Goal: Task Accomplishment & Management: Manage account settings

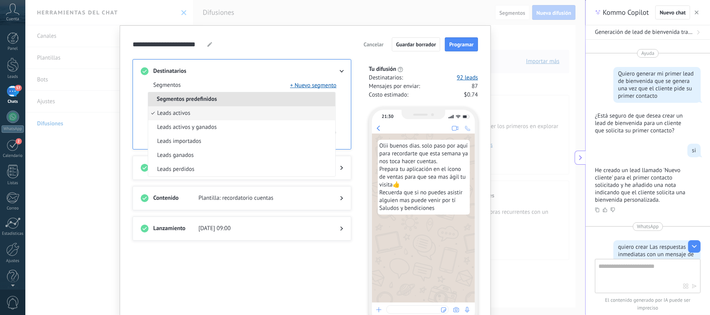
click at [323, 208] on div at bounding box center [242, 206] width 202 height 8
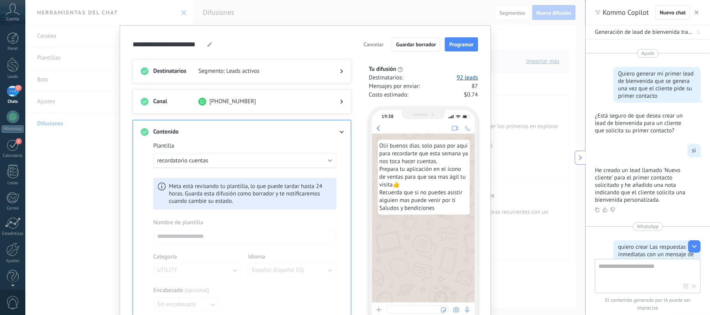
click at [361, 171] on div "19:38 Olii buenos dias. solo paso por aquí para recordarte que esta semana ya n…" at bounding box center [419, 214] width 117 height 226
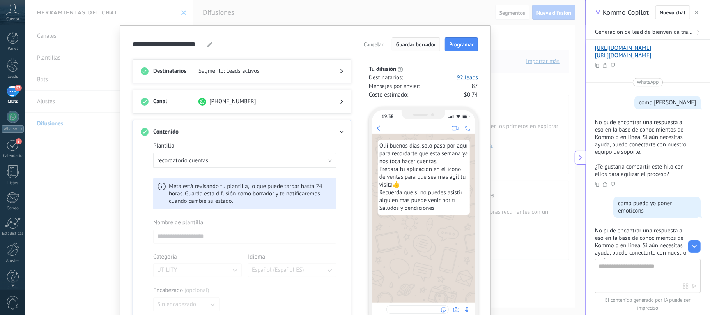
click at [431, 44] on span "Guardar borrador" at bounding box center [416, 44] width 40 height 5
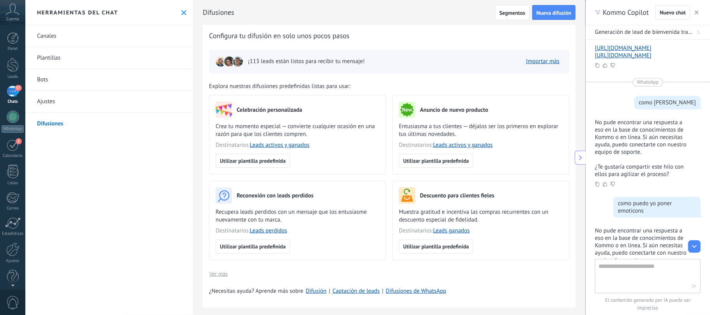
click at [51, 35] on link "Canales" at bounding box center [109, 36] width 168 height 22
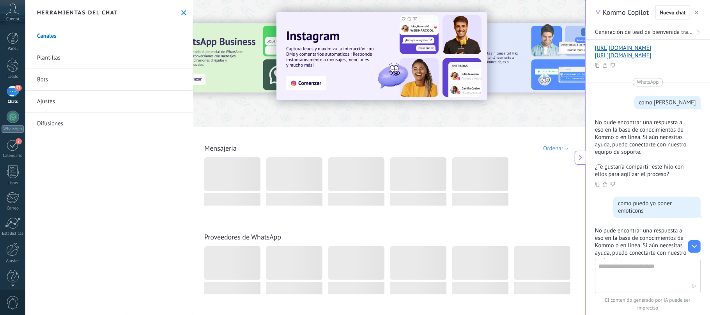
click at [48, 60] on link "Plantillas" at bounding box center [109, 58] width 168 height 22
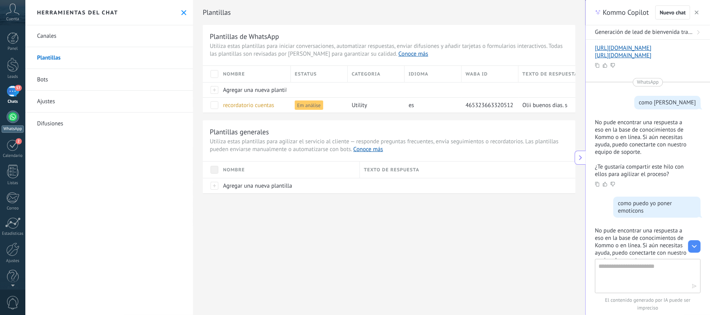
click at [13, 119] on div at bounding box center [13, 117] width 12 height 12
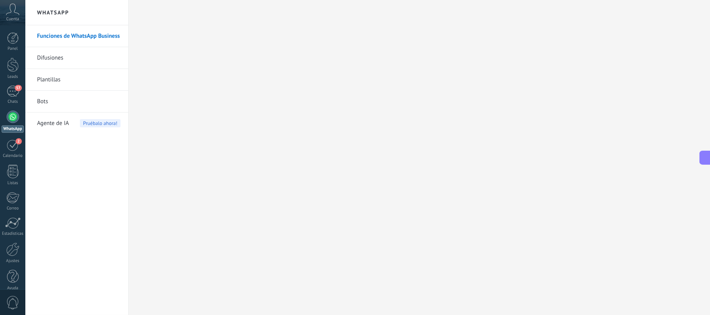
scroll to position [1634, 0]
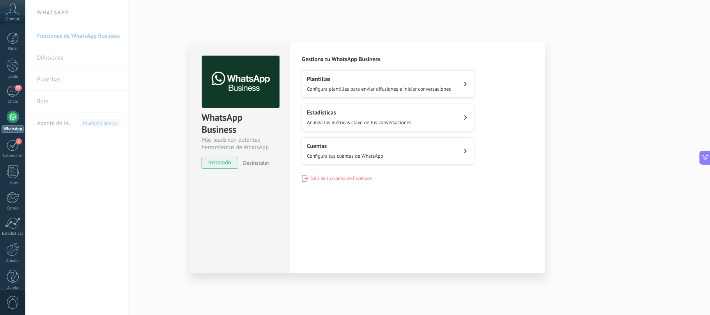
click at [465, 81] on button "Plantillas Configura plantillas para enviar difusiones e iniciar conversaciones" at bounding box center [388, 84] width 172 height 27
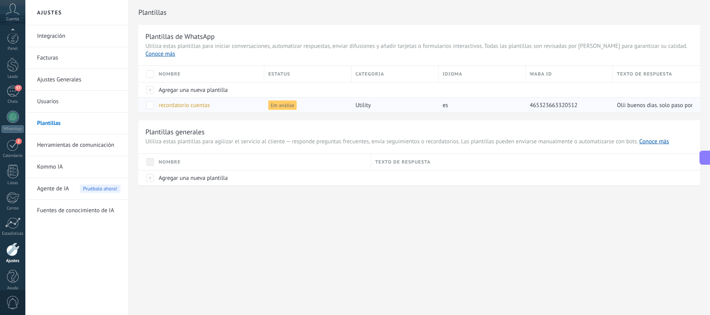
scroll to position [9, 0]
click at [13, 85] on div "57" at bounding box center [13, 82] width 12 height 11
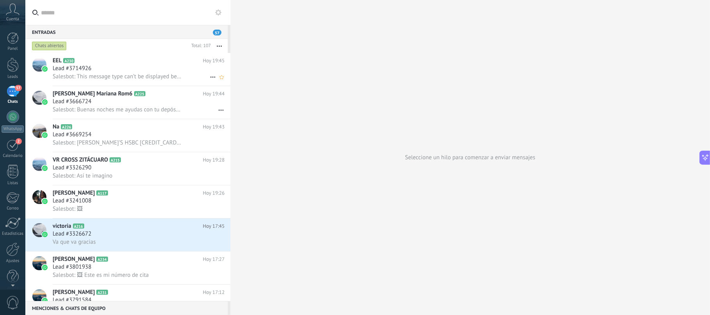
click at [66, 69] on span "Lead #3714926" at bounding box center [72, 69] width 39 height 8
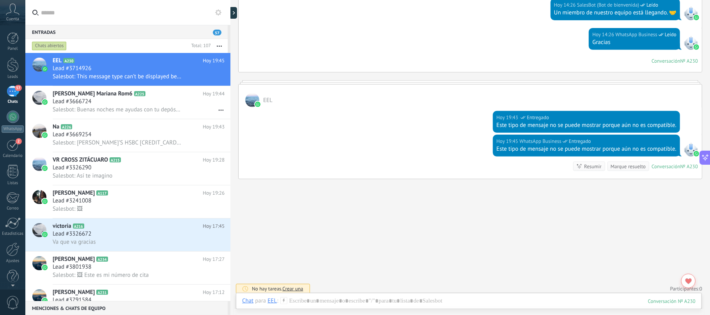
scroll to position [1, 0]
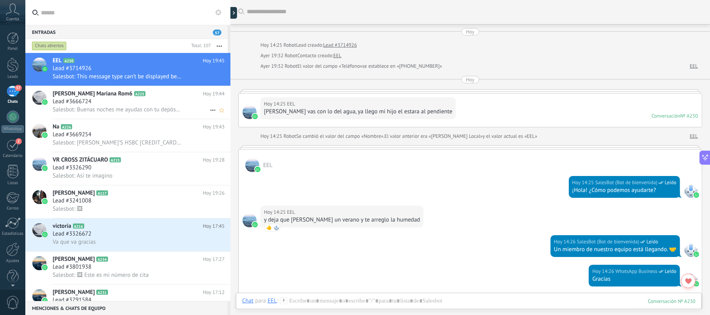
click at [106, 106] on div "Salesbot: Buenas noches me ayudas con tu depósito por favor" at bounding box center [139, 110] width 172 height 8
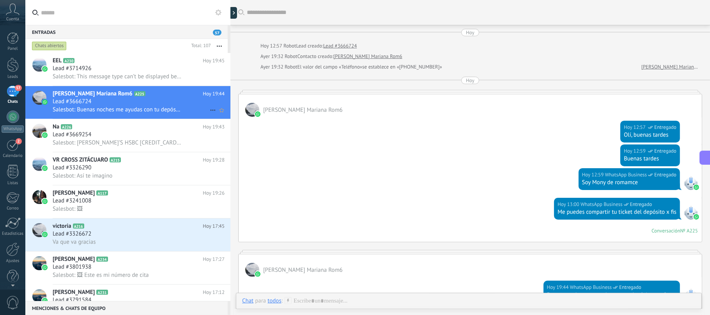
scroll to position [131, 0]
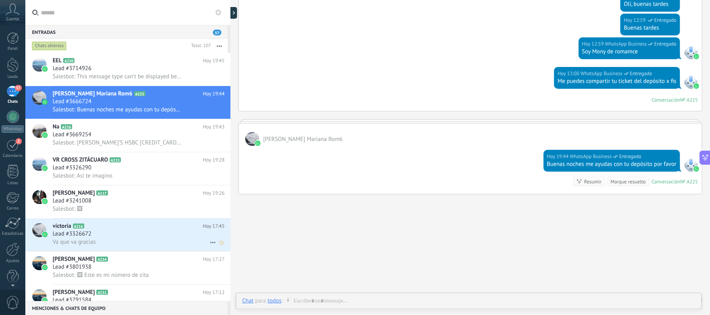
click at [89, 234] on span "Lead #3326672" at bounding box center [72, 234] width 39 height 8
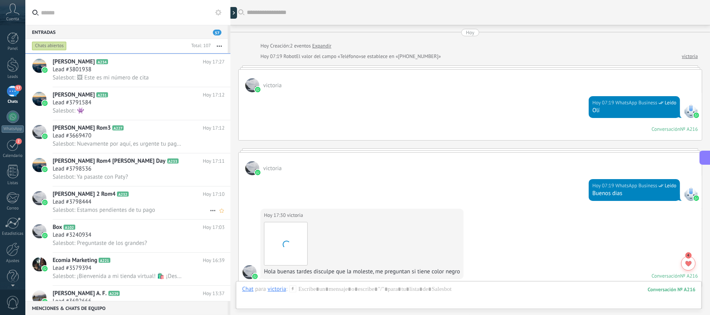
scroll to position [491, 0]
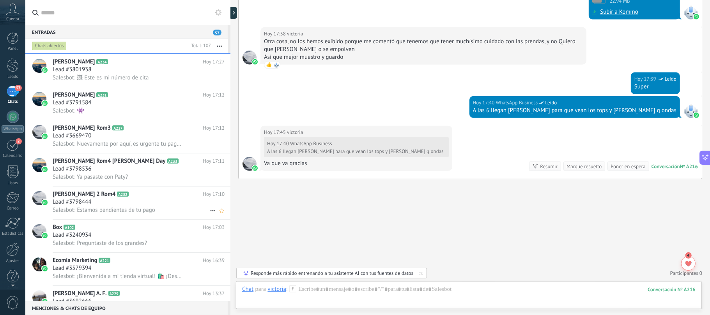
click at [97, 210] on span "Salesbot: Estamos pendientes de tu pago" at bounding box center [104, 210] width 103 height 7
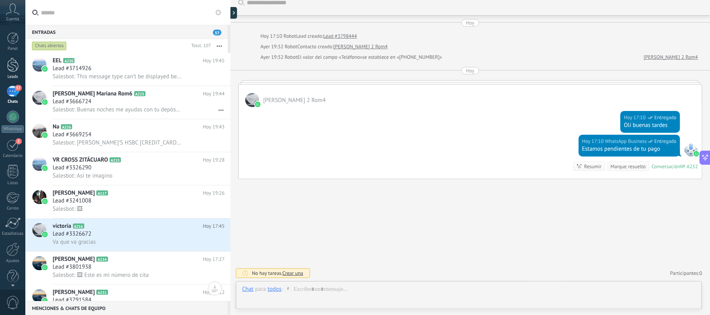
click at [14, 65] on div at bounding box center [13, 65] width 12 height 14
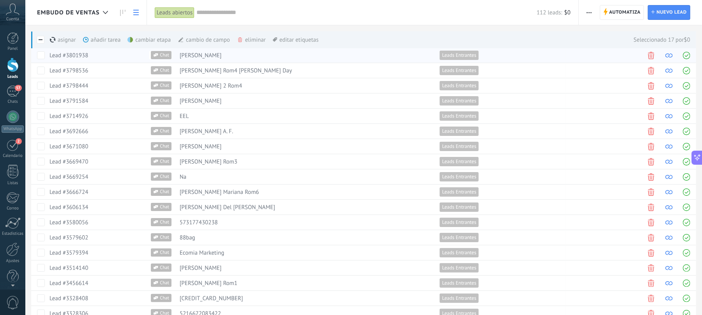
click at [653, 54] on span at bounding box center [650, 55] width 7 height 7
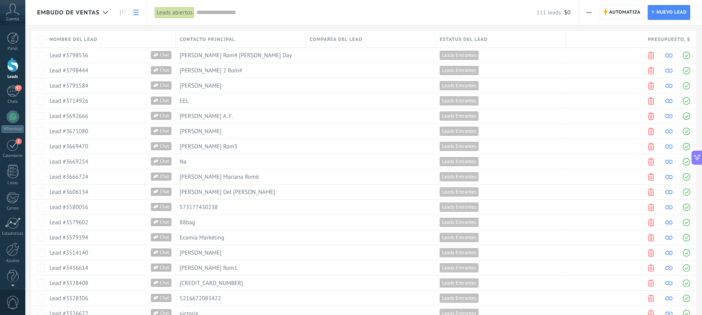
click at [136, 12] on icon at bounding box center [135, 12] width 5 height 5
click at [105, 13] on use at bounding box center [105, 12] width 5 height 3
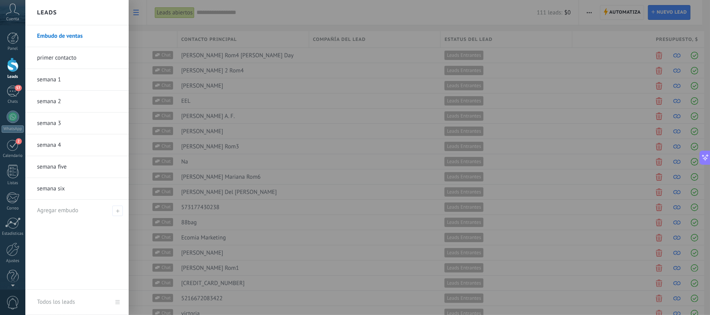
click at [68, 62] on link "primer contacto" at bounding box center [79, 58] width 84 height 22
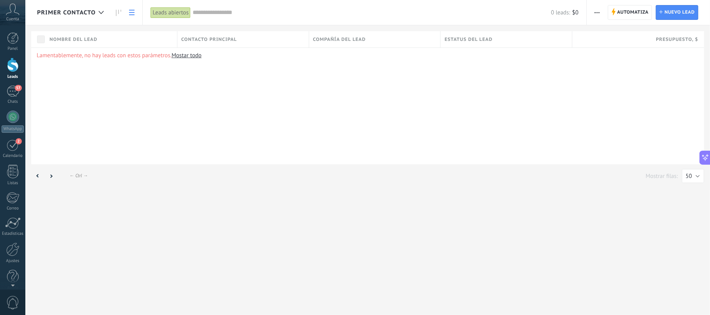
click at [179, 57] on link "Mostar todo" at bounding box center [186, 55] width 30 height 7
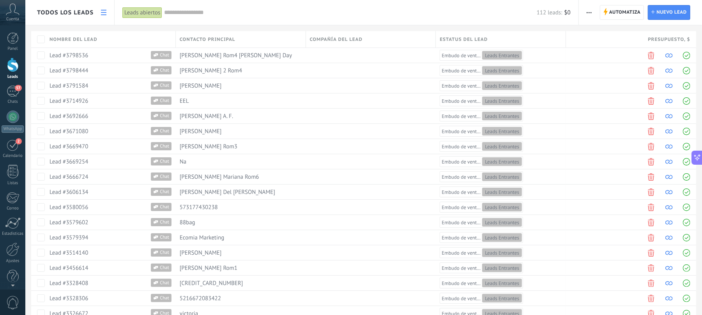
click at [103, 12] on use at bounding box center [103, 12] width 5 height 5
click at [81, 13] on span "Todos los leads" at bounding box center [65, 12] width 57 height 7
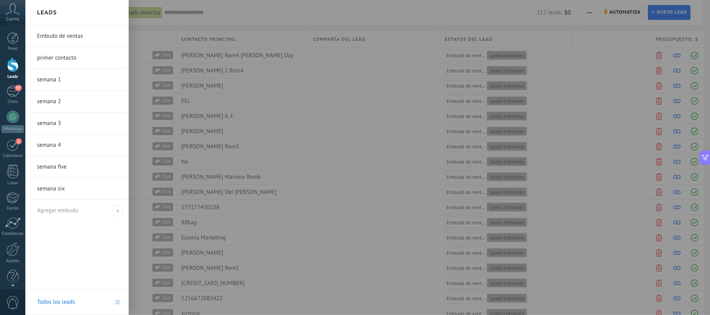
click at [65, 63] on link "primer contacto" at bounding box center [79, 58] width 84 height 22
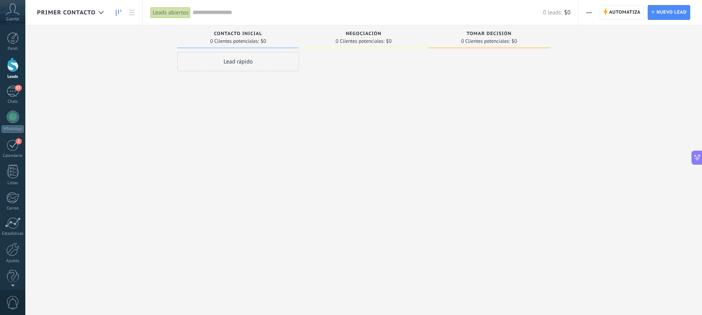
click at [353, 31] on span "Negociación" at bounding box center [364, 33] width 36 height 5
drag, startPoint x: 346, startPoint y: 32, endPoint x: 361, endPoint y: 36, distance: 15.4
click at [361, 36] on span "Negociación" at bounding box center [364, 33] width 36 height 5
click at [235, 61] on div "Lead rápido" at bounding box center [238, 61] width 122 height 19
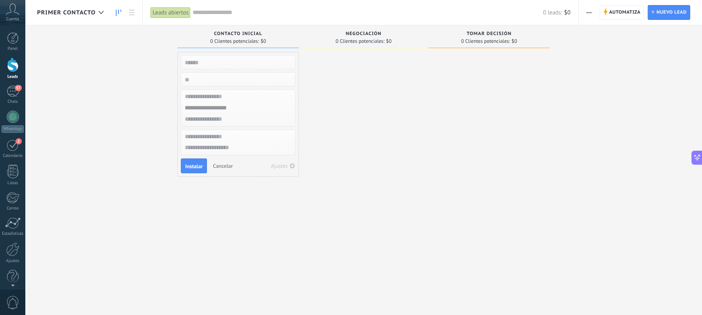
click at [224, 81] on input "numeric" at bounding box center [237, 79] width 114 height 11
click at [223, 110] on input "text" at bounding box center [237, 108] width 114 height 11
click at [189, 172] on button "Instalar" at bounding box center [194, 166] width 26 height 15
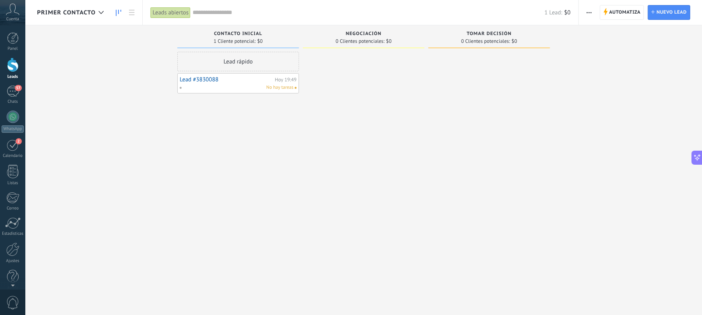
click at [351, 33] on span "Negociación" at bounding box center [364, 33] width 36 height 5
click at [367, 31] on span "Negociación" at bounding box center [364, 33] width 36 height 5
click at [382, 32] on div "Negociación" at bounding box center [364, 34] width 114 height 7
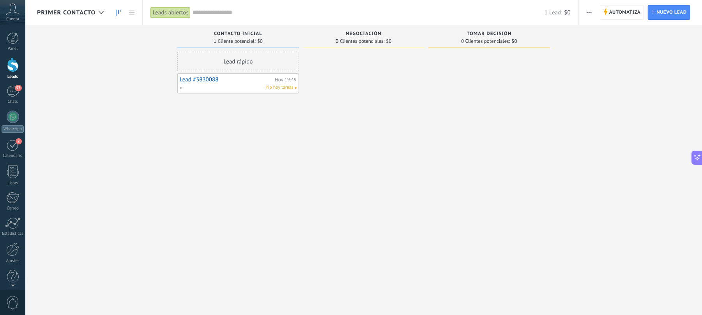
click at [382, 32] on div "Negociación" at bounding box center [364, 34] width 114 height 7
click at [379, 41] on span "0 Clientes potenciales:" at bounding box center [360, 41] width 49 height 5
click at [290, 89] on span "No hay tareas" at bounding box center [279, 87] width 27 height 7
click at [297, 89] on span at bounding box center [296, 88] width 2 height 2
click at [117, 10] on icon at bounding box center [118, 13] width 5 height 6
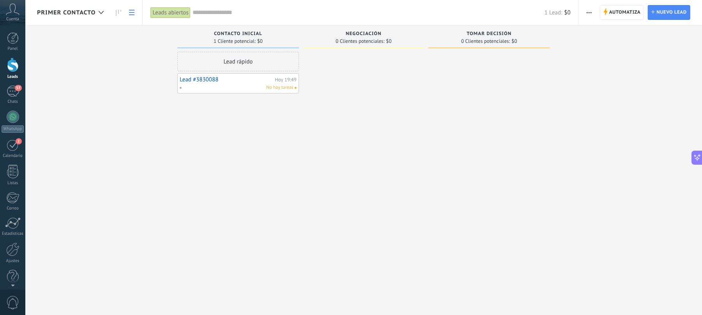
click at [133, 12] on icon at bounding box center [131, 12] width 5 height 5
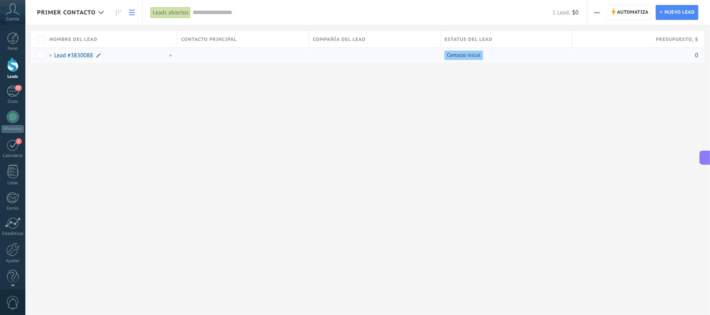
click at [87, 57] on link "Lead #3830088" at bounding box center [73, 55] width 39 height 7
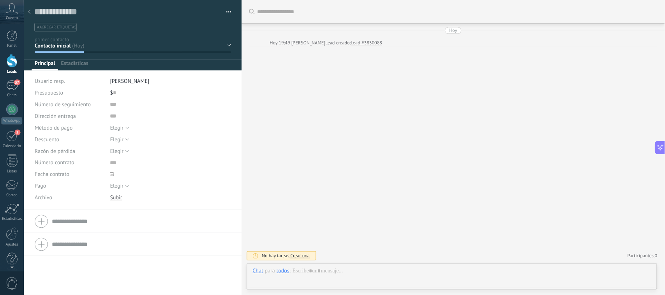
scroll to position [11, 0]
click at [65, 25] on li "#agregar etiquetas" at bounding box center [59, 29] width 45 height 9
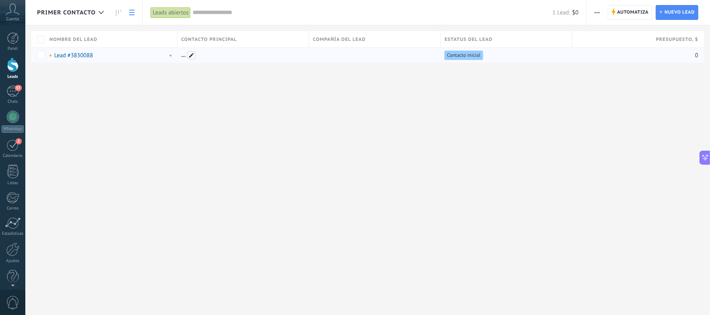
click at [193, 57] on span at bounding box center [191, 55] width 8 height 8
click at [346, 58] on span "Crear" at bounding box center [347, 55] width 12 height 5
click at [276, 54] on input "text" at bounding box center [240, 55] width 120 height 12
click at [321, 58] on span "Cancelar" at bounding box center [320, 55] width 20 height 7
click at [330, 41] on span "Compañía del lead" at bounding box center [339, 39] width 53 height 7
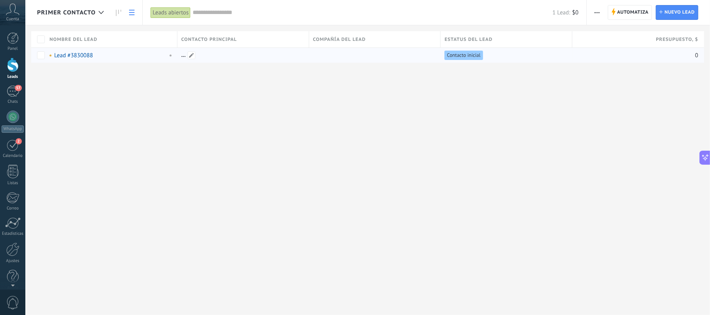
click at [181, 58] on div at bounding box center [241, 55] width 128 height 15
click at [191, 55] on span at bounding box center [191, 55] width 8 height 8
click at [614, 12] on div at bounding box center [355, 12] width 710 height 25
click at [683, 10] on span "Nuevo lead" at bounding box center [679, 12] width 30 height 14
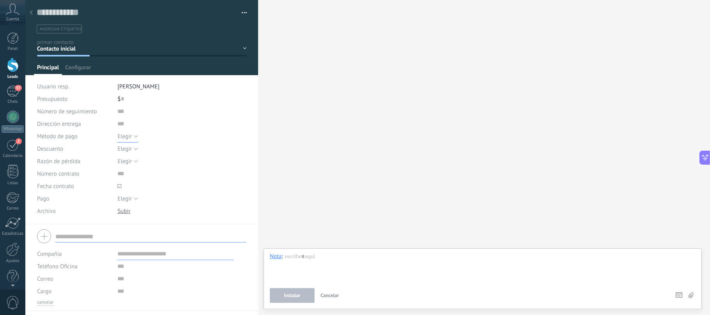
click at [134, 139] on button "Elegir" at bounding box center [127, 136] width 20 height 12
click at [131, 178] on span "Efectivo" at bounding box center [174, 176] width 131 height 7
click at [133, 147] on button "Elegir" at bounding box center [127, 149] width 20 height 12
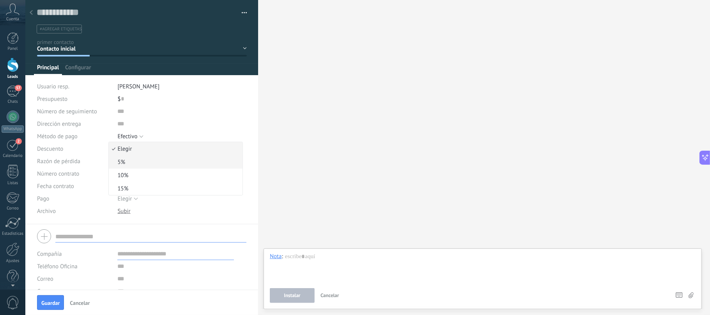
click at [132, 161] on span "5%" at bounding box center [174, 162] width 131 height 7
click at [133, 200] on button "Elegir" at bounding box center [127, 199] width 20 height 12
click at [283, 83] on div "Buscar Carga más Participantes: 0 Agregar usuario Bots: 0" at bounding box center [484, 157] width 452 height 315
click at [77, 302] on span "Cancelar" at bounding box center [80, 302] width 20 height 5
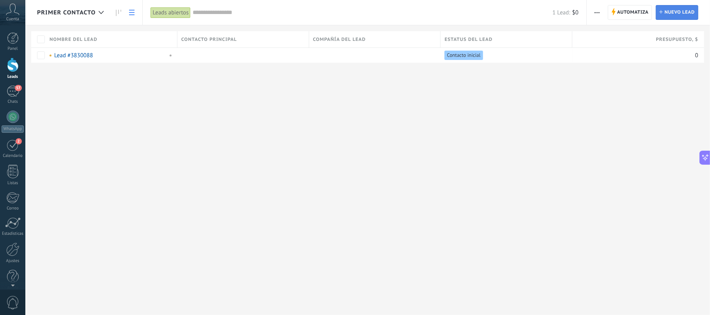
click at [663, 11] on link "Lead Nuevo lead" at bounding box center [677, 12] width 42 height 15
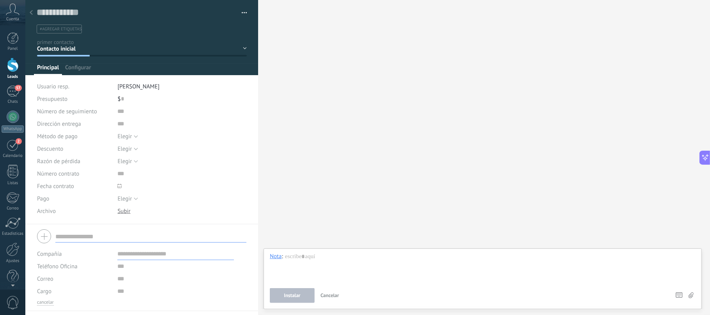
click at [70, 31] on span "#agregar etiquetas" at bounding box center [61, 29] width 42 height 5
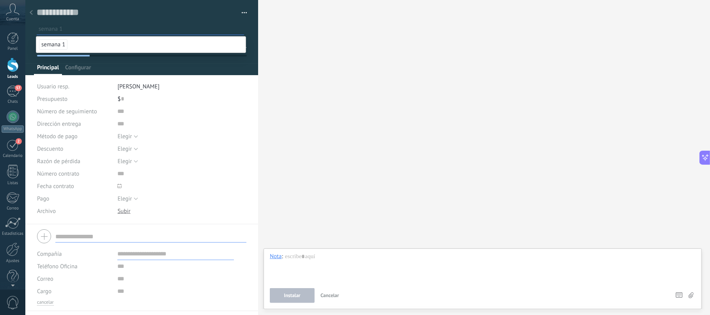
click at [300, 54] on div "Buscar Carga más Participantes: 0 Agregar usuario Bots: 0" at bounding box center [484, 157] width 452 height 315
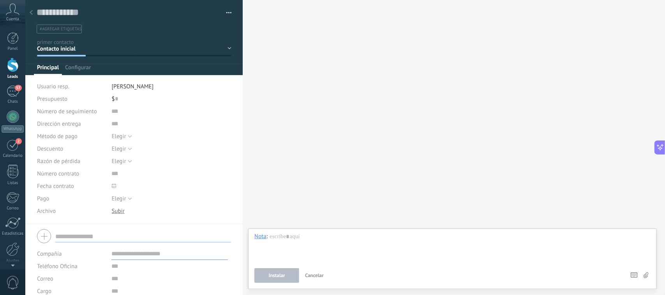
type textarea "**********"
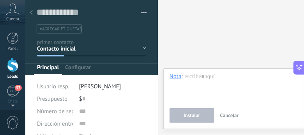
click at [52, 29] on span "#agregar etiquetas" at bounding box center [61, 29] width 42 height 5
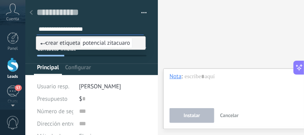
type input "**********"
click at [126, 43] on span "potencial zitacuaro" at bounding box center [106, 43] width 52 height 11
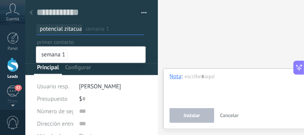
scroll to position [0, 0]
click at [141, 11] on button "button" at bounding box center [141, 13] width 11 height 12
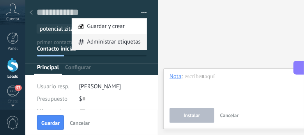
click at [128, 41] on span "Administrar etiquetas" at bounding box center [114, 42] width 54 height 16
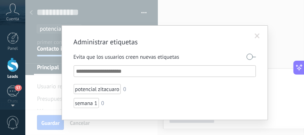
scroll to position [10, 0]
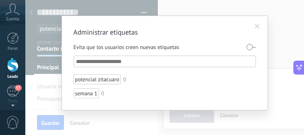
click at [255, 27] on span at bounding box center [257, 26] width 5 height 5
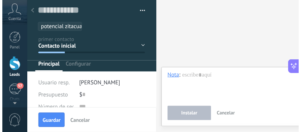
scroll to position [0, 0]
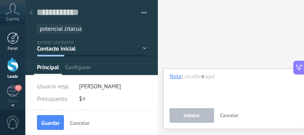
click at [11, 36] on div at bounding box center [13, 38] width 12 height 12
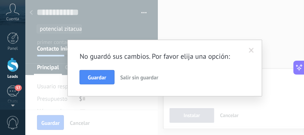
click at [91, 87] on div "No guardó sus cambios. Por favor elija una opción: Guardar Salir sin guardar" at bounding box center [164, 68] width 195 height 57
click at [93, 79] on span "Guardar" at bounding box center [97, 77] width 18 height 5
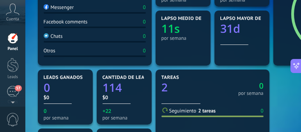
scroll to position [189, 0]
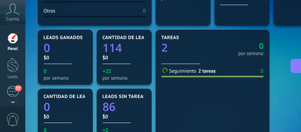
click at [97, 91] on section "Leads sin tareas 86 $0 +2 por semana" at bounding box center [124, 115] width 55 height 55
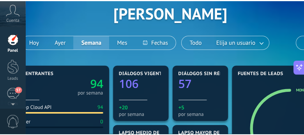
scroll to position [37, 31]
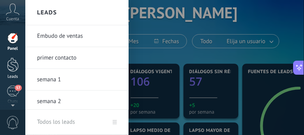
click at [17, 69] on div at bounding box center [13, 65] width 12 height 14
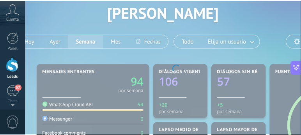
scroll to position [37, 0]
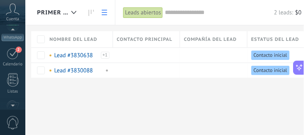
scroll to position [95, 0]
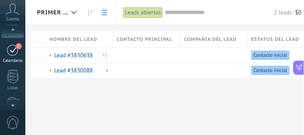
click at [14, 54] on div "2" at bounding box center [13, 50] width 12 height 12
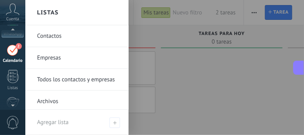
click at [58, 36] on link "Contactos" at bounding box center [79, 36] width 84 height 22
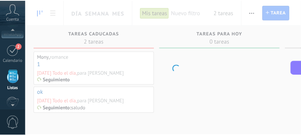
scroll to position [105, 0]
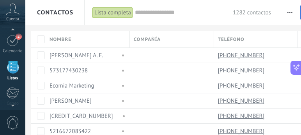
click at [164, 12] on input "text" at bounding box center [184, 13] width 98 height 8
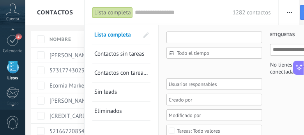
click at [173, 38] on input "text" at bounding box center [214, 38] width 96 height 12
click at [148, 37] on span at bounding box center [145, 34] width 5 height 5
click at [200, 53] on span "Todo el tiempo" at bounding box center [217, 53] width 81 height 6
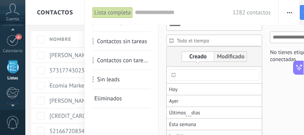
scroll to position [18, 0]
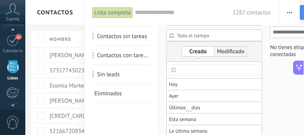
click at [285, 88] on div "Etiquetas Administrar etiquetas No tienes etiquetas conectadas" at bounding box center [301, 92] width 79 height 168
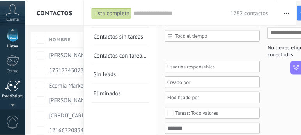
scroll to position [141, 0]
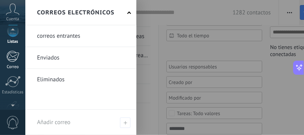
click at [13, 60] on div at bounding box center [12, 57] width 13 height 12
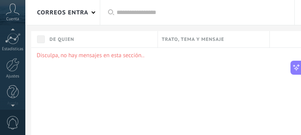
scroll to position [189, 0]
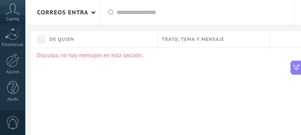
drag, startPoint x: 11, startPoint y: 122, endPoint x: 10, endPoint y: 109, distance: 13.3
click at [10, 109] on div "© 2025 derechos reservados | Términos de uso Soporte técnico Cuenta Mony Castañ…" at bounding box center [12, 67] width 25 height 135
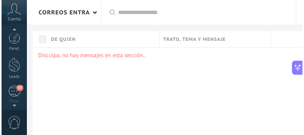
scroll to position [132, 0]
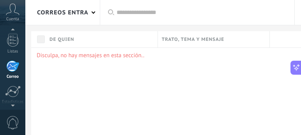
click at [94, 11] on span at bounding box center [94, 12] width 4 height 4
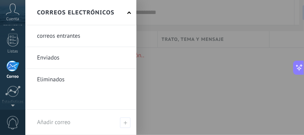
click at [129, 13] on span at bounding box center [129, 13] width 4 height 4
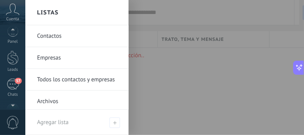
scroll to position [0, 0]
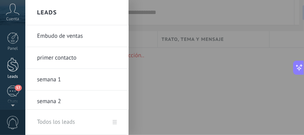
click at [12, 62] on div at bounding box center [13, 65] width 12 height 14
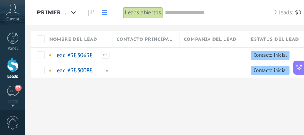
click at [58, 13] on span "primer contacto" at bounding box center [52, 12] width 31 height 7
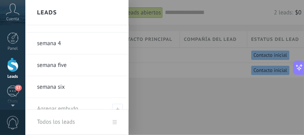
scroll to position [110, 0]
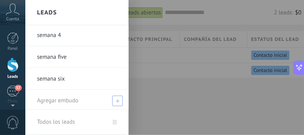
click at [116, 99] on icon at bounding box center [118, 101] width 4 height 4
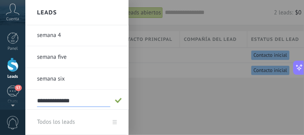
type input "**********"
click at [115, 99] on span at bounding box center [118, 100] width 7 height 5
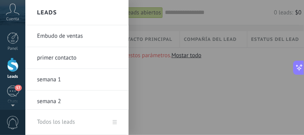
scroll to position [132, 0]
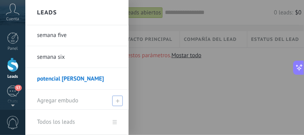
click at [116, 99] on use at bounding box center [118, 101] width 4 height 4
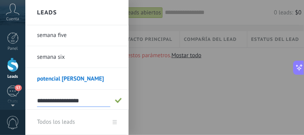
type input "**********"
click at [115, 99] on span at bounding box center [118, 100] width 7 height 5
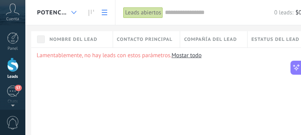
click at [75, 12] on use at bounding box center [73, 12] width 5 height 3
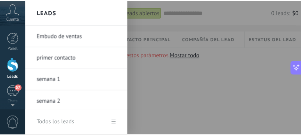
scroll to position [153, 0]
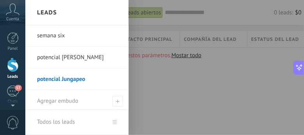
click at [163, 85] on div at bounding box center [177, 67] width 304 height 135
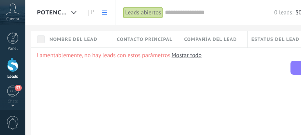
click at [292, 69] on icon at bounding box center [296, 68] width 8 height 8
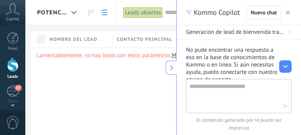
click at [237, 92] on textarea at bounding box center [233, 96] width 88 height 28
type textarea "*"
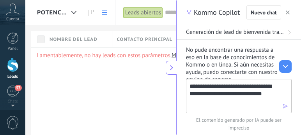
type textarea "**********"
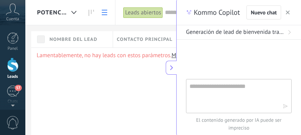
scroll to position [1900, 0]
paste textarea "**********"
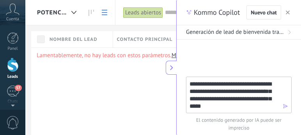
scroll to position [2004, 0]
click at [264, 14] on span "Nuevo chat" at bounding box center [264, 12] width 26 height 5
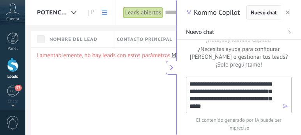
scroll to position [14, 0]
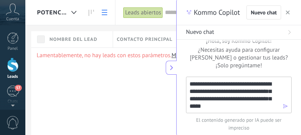
click at [190, 85] on textarea "**********" at bounding box center [233, 95] width 88 height 30
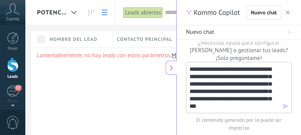
type textarea "**********"
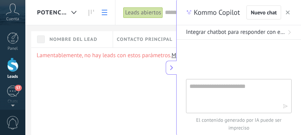
scroll to position [582, 0]
click at [76, 99] on div "Lamentablemente, no hay leads con estos parámetros. Mostar todo" at bounding box center [206, 106] width 351 height 117
click at [288, 12] on use "button" at bounding box center [288, 13] width 4 height 4
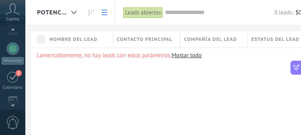
scroll to position [69, 0]
click at [14, 72] on div "2" at bounding box center [13, 76] width 12 height 12
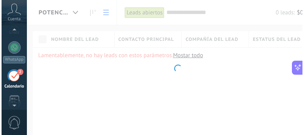
scroll to position [599, 0]
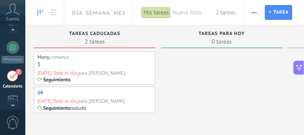
scroll to position [79, 0]
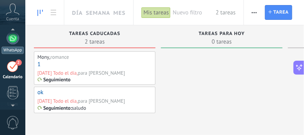
click at [16, 42] on div at bounding box center [13, 38] width 12 height 12
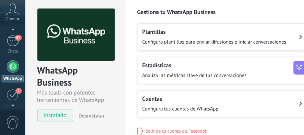
scroll to position [17, 0]
click at [221, 41] on span "Configura plantillas para enviar difusiones e iniciar conversaciones" at bounding box center [214, 42] width 144 height 7
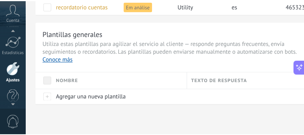
scroll to position [110, 0]
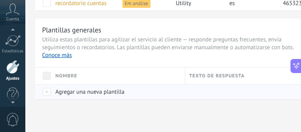
click at [46, 91] on div at bounding box center [43, 91] width 16 height 15
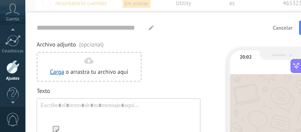
type input "**********"
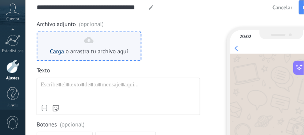
scroll to position [26, 0]
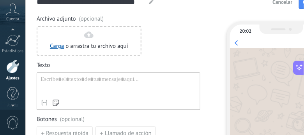
click at [58, 80] on div at bounding box center [119, 86] width 156 height 20
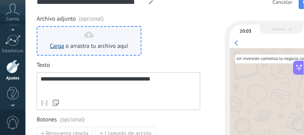
click at [58, 46] on link "Carga" at bounding box center [57, 45] width 14 height 7
